Goal: Find contact information: Find contact information

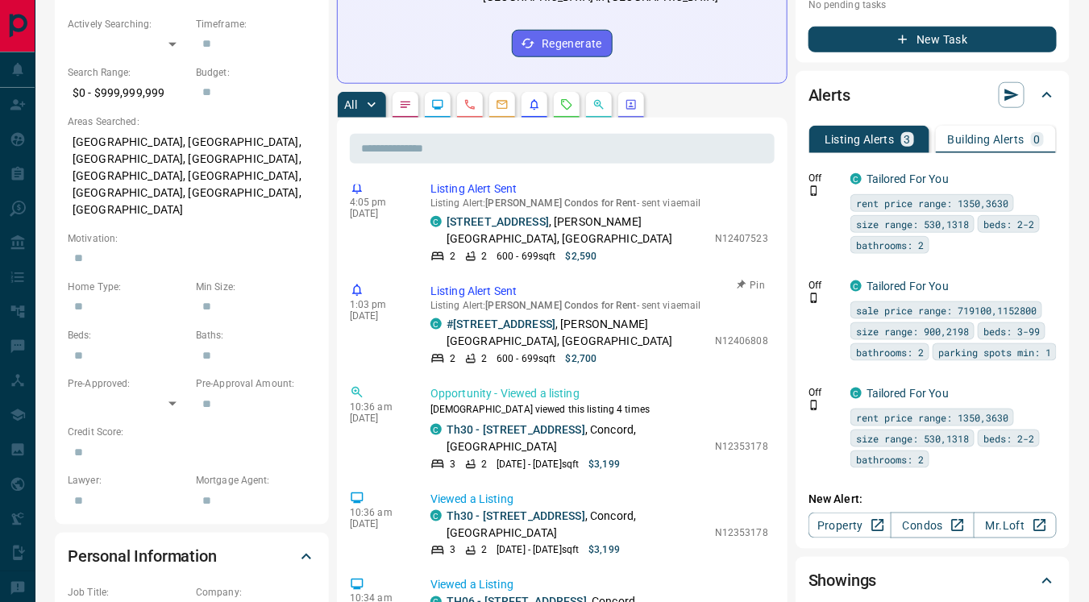
scroll to position [493, 0]
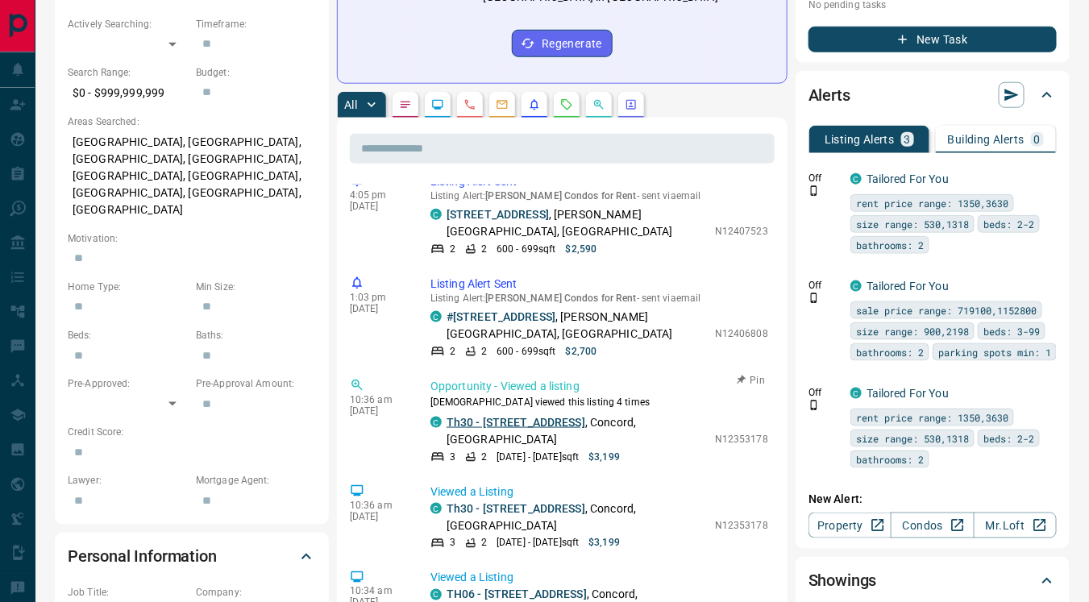
click at [527, 416] on link "Th30 - [STREET_ADDRESS]" at bounding box center [515, 422] width 139 height 13
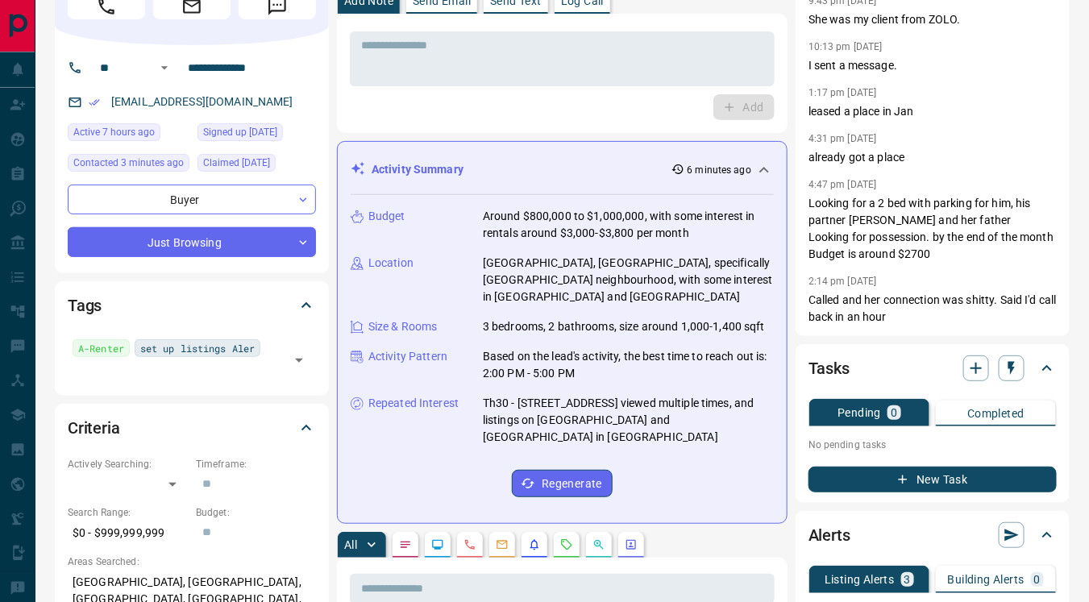
scroll to position [0, 0]
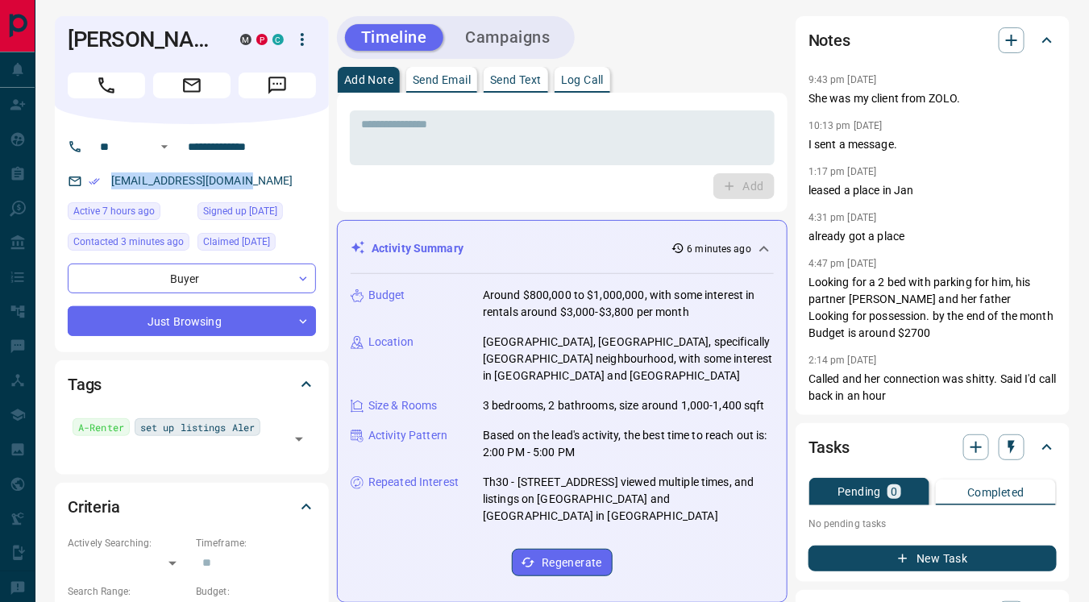
drag, startPoint x: 108, startPoint y: 177, endPoint x: 301, endPoint y: 180, distance: 192.6
click at [301, 180] on div "[EMAIL_ADDRESS][DOMAIN_NAME]" at bounding box center [192, 181] width 248 height 27
copy link "[EMAIL_ADDRESS][DOMAIN_NAME]"
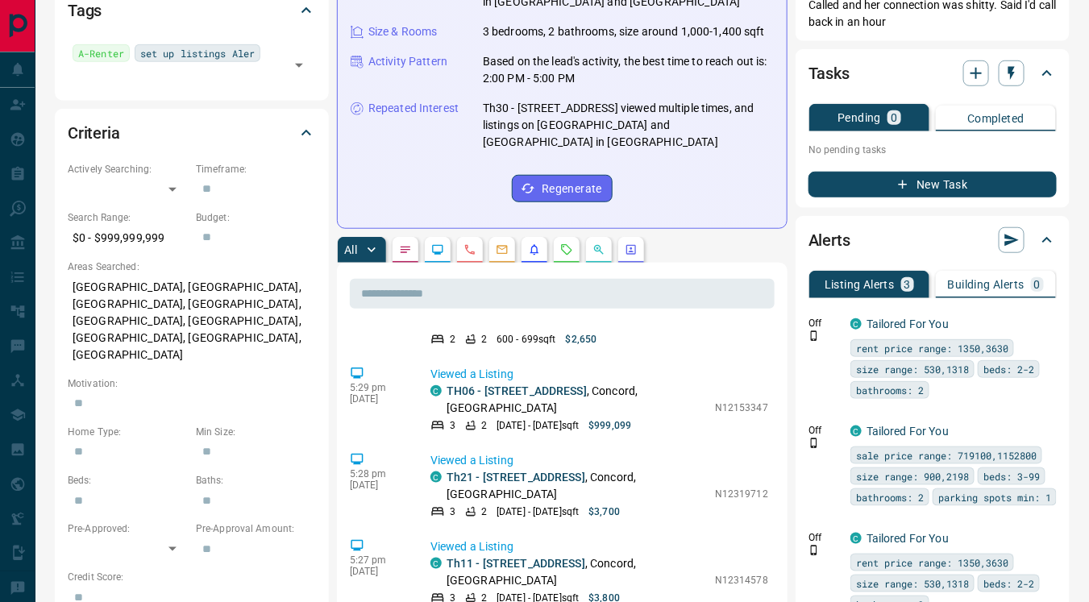
scroll to position [2411, 0]
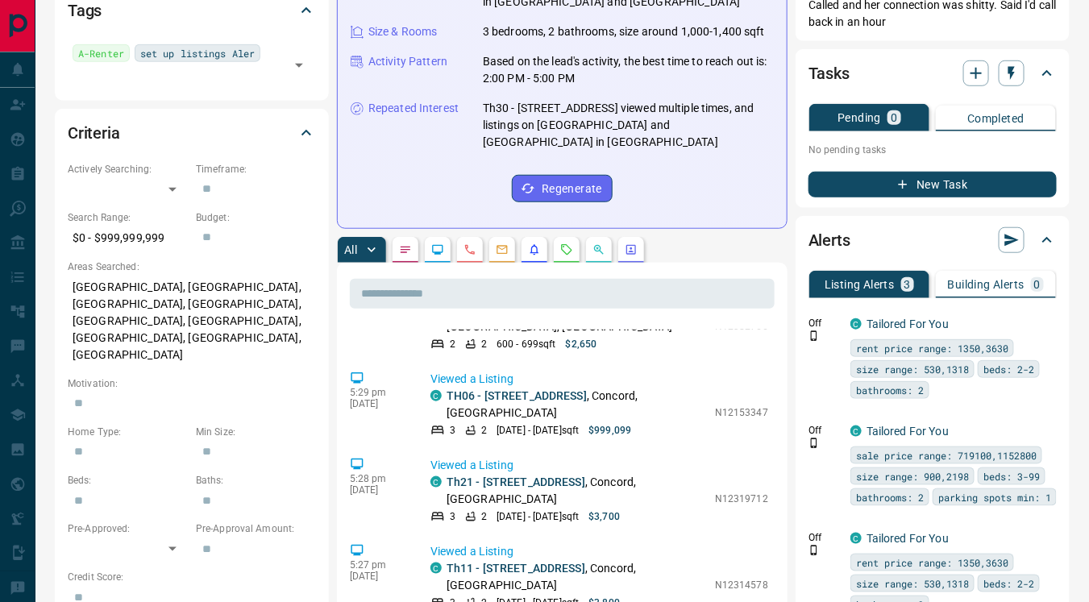
click at [434, 147] on div "Budget Around $800,000 to $1,000,000, with some interest in rentals around $3,0…" at bounding box center [562, 57] width 423 height 315
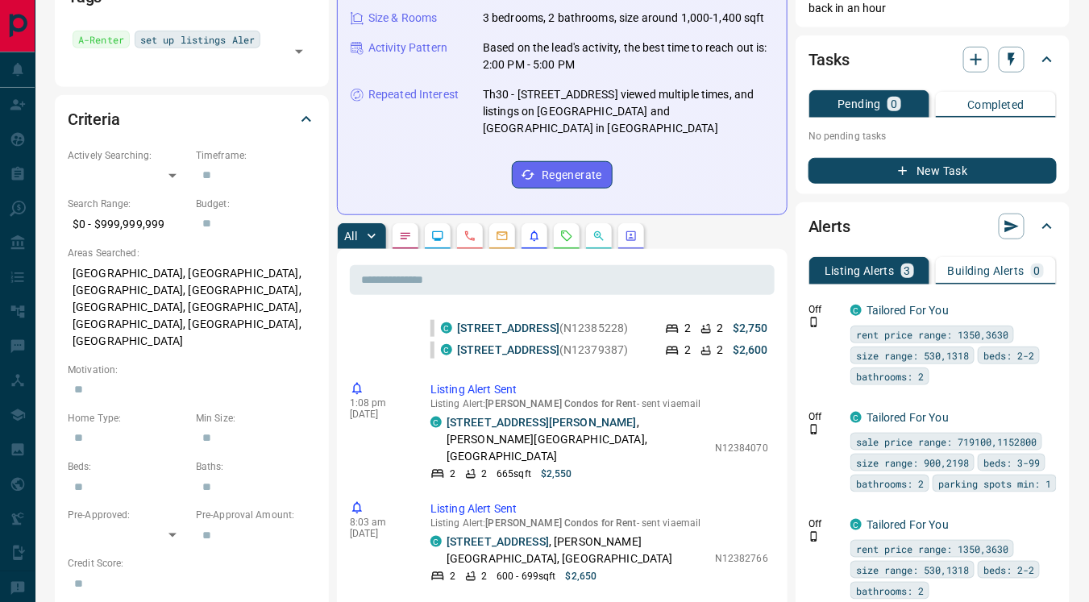
scroll to position [0, 0]
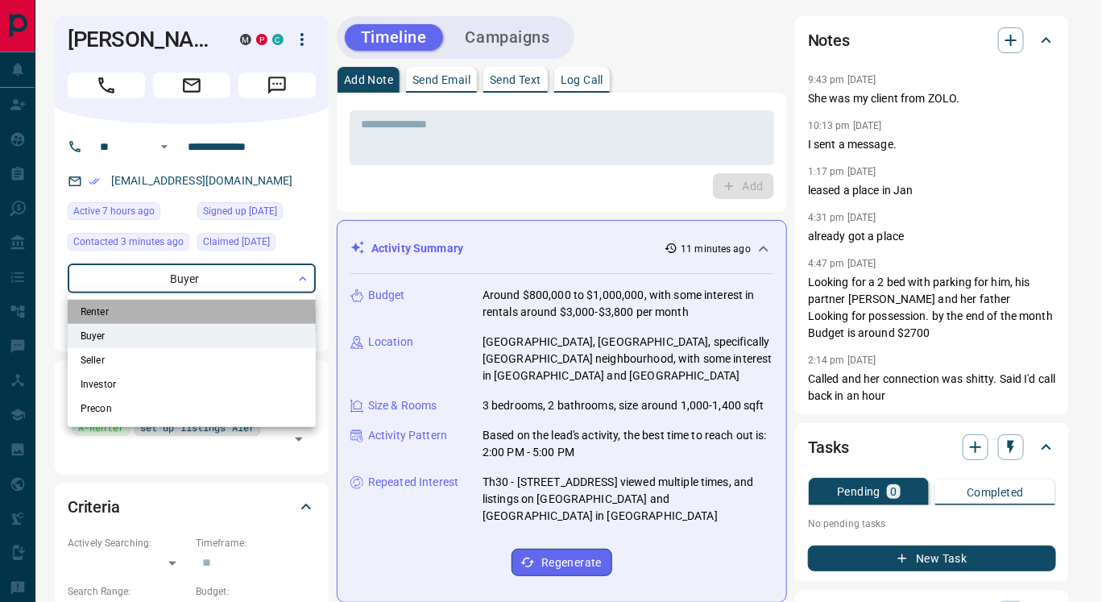
click at [176, 314] on li "Renter" at bounding box center [192, 312] width 248 height 24
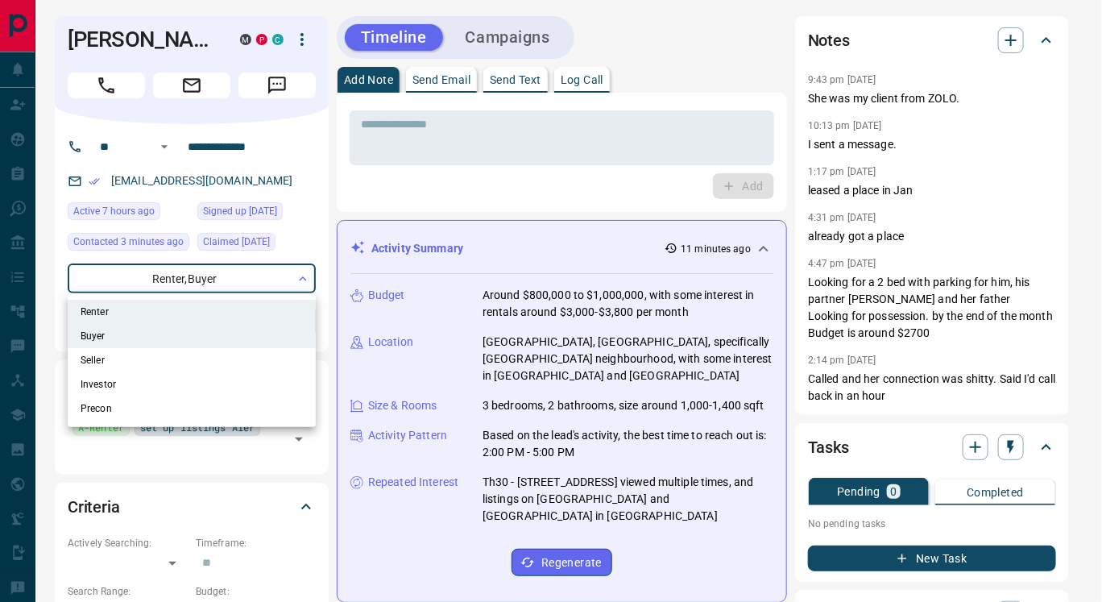
drag, startPoint x: 110, startPoint y: 176, endPoint x: 182, endPoint y: 182, distance: 71.9
click at [182, 182] on div at bounding box center [551, 301] width 1102 height 602
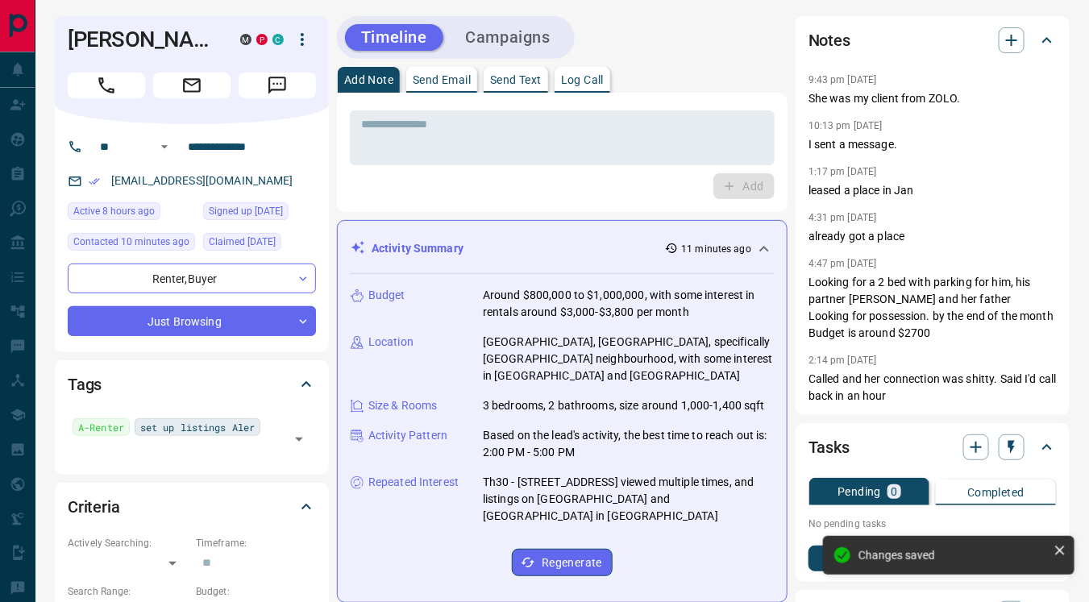
type input "**********"
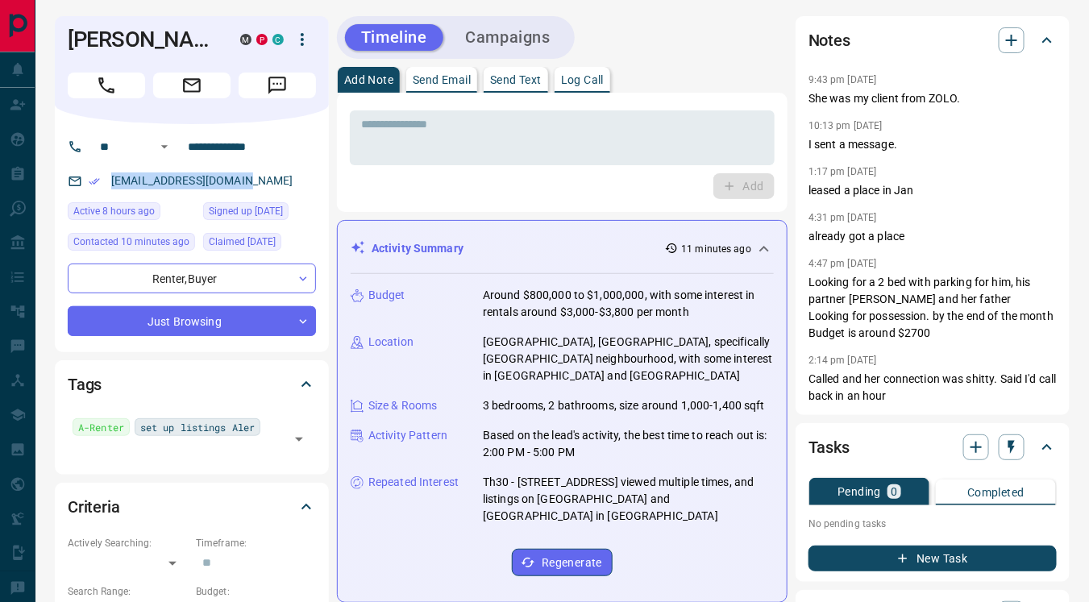
drag, startPoint x: 261, startPoint y: 176, endPoint x: 100, endPoint y: 175, distance: 161.2
click at [100, 175] on div "[EMAIL_ADDRESS][DOMAIN_NAME]" at bounding box center [192, 181] width 248 height 27
copy link "[EMAIL_ADDRESS][DOMAIN_NAME]"
click at [510, 77] on p "Send Text" at bounding box center [516, 79] width 52 height 11
